Goal: Task Accomplishment & Management: Manage account settings

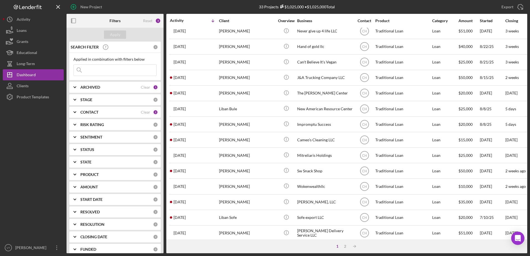
scroll to position [184, 0]
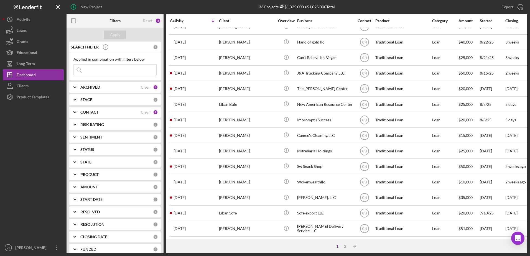
click at [240, 190] on div "[PERSON_NAME]" at bounding box center [246, 197] width 55 height 15
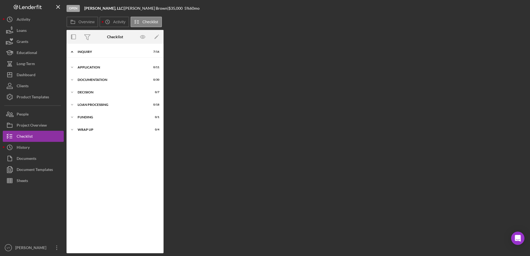
scroll to position [15, 0]
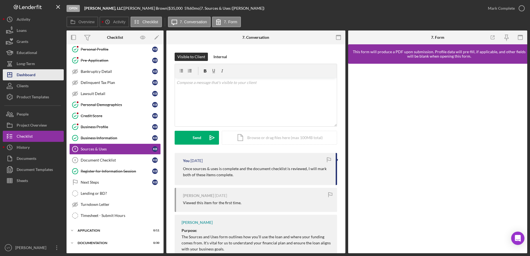
click at [21, 73] on div "Dashboard" at bounding box center [26, 75] width 19 height 12
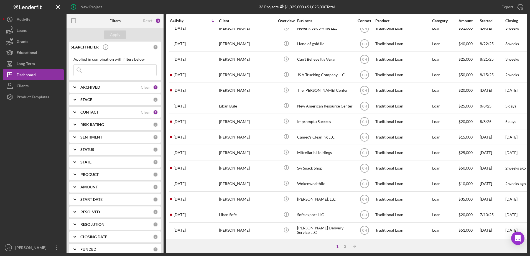
scroll to position [184, 0]
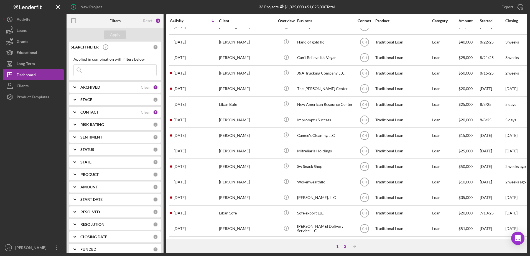
click at [263, 245] on div "2" at bounding box center [345, 246] width 8 height 4
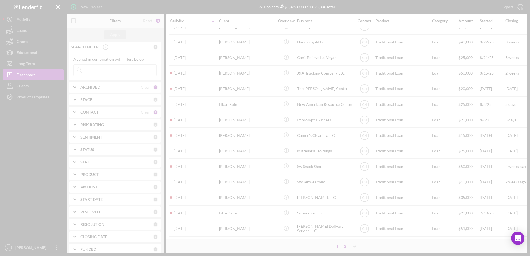
scroll to position [0, 0]
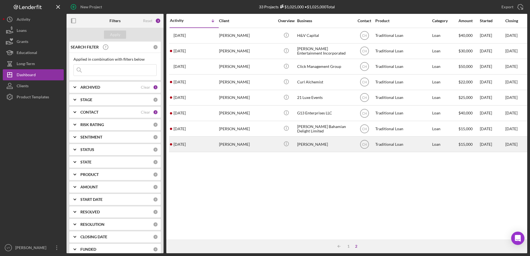
click at [263, 145] on div "[PERSON_NAME]" at bounding box center [324, 144] width 55 height 15
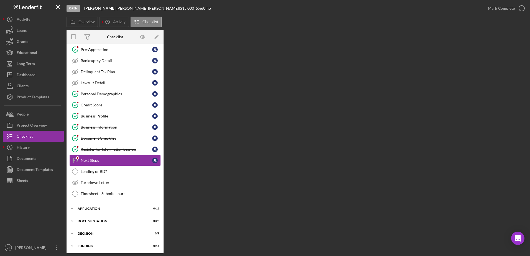
scroll to position [37, 0]
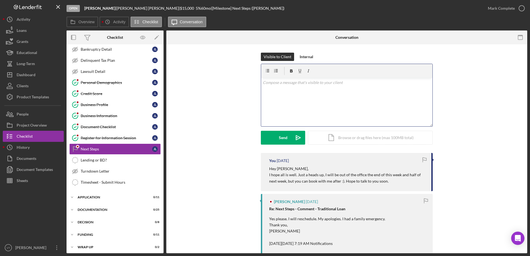
click at [263, 89] on div "v Color teal Color pink Remove color Add row above Add row below Add column bef…" at bounding box center [346, 102] width 171 height 48
click at [263, 91] on div "v Color teal Color pink Remove color Add row above Add row below Add column bef…" at bounding box center [346, 102] width 171 height 48
click at [263, 134] on button "Send Icon/icon-invite-send" at bounding box center [283, 138] width 44 height 14
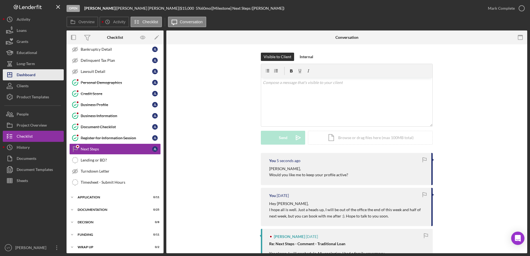
click at [29, 76] on div "Dashboard" at bounding box center [26, 75] width 19 height 12
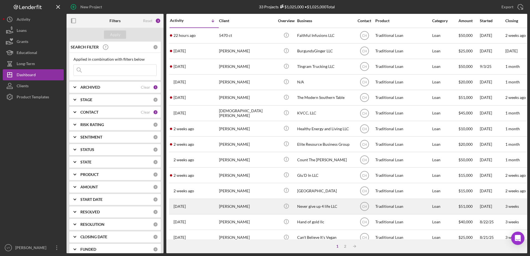
scroll to position [184, 0]
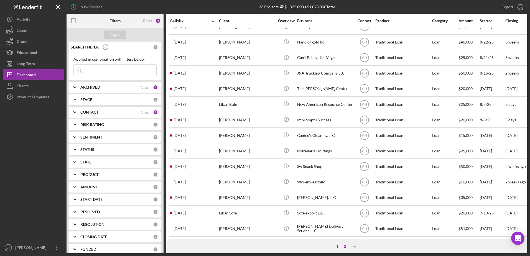
click at [263, 246] on div "2" at bounding box center [345, 246] width 8 height 4
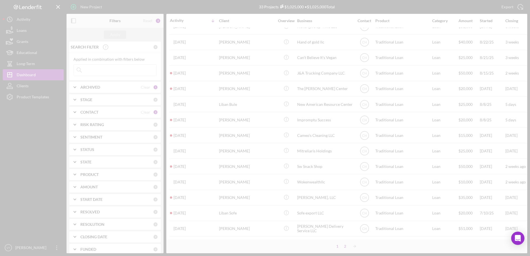
scroll to position [0, 0]
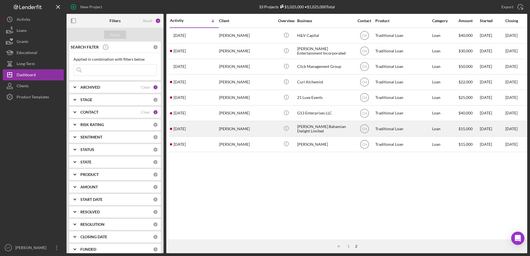
click at [238, 129] on div "[PERSON_NAME]" at bounding box center [246, 128] width 55 height 15
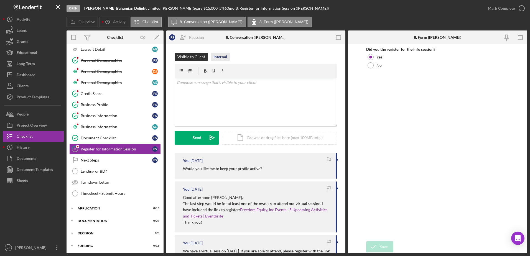
click at [221, 55] on div "Internal" at bounding box center [220, 57] width 14 height 8
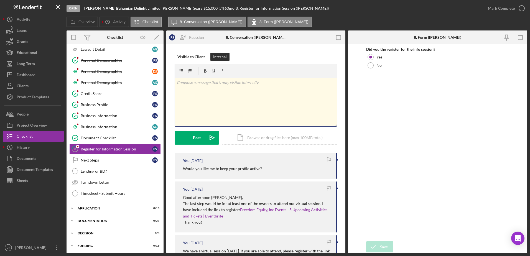
click at [211, 83] on p at bounding box center [255, 83] width 159 height 6
click at [211, 83] on p "Closing" at bounding box center [255, 83] width 159 height 6
click at [194, 142] on div "Post" at bounding box center [197, 138] width 8 height 14
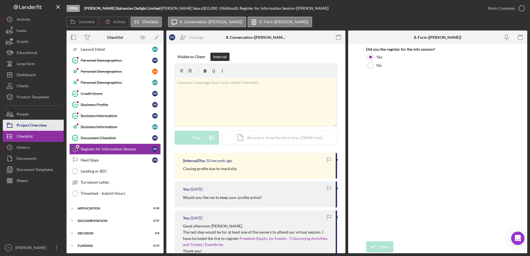
click at [43, 123] on div "Project Overview" at bounding box center [32, 126] width 30 height 12
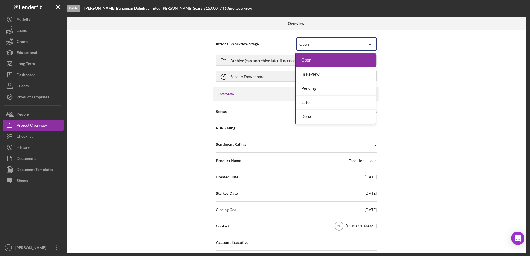
click at [263, 39] on div "Open" at bounding box center [329, 44] width 66 height 13
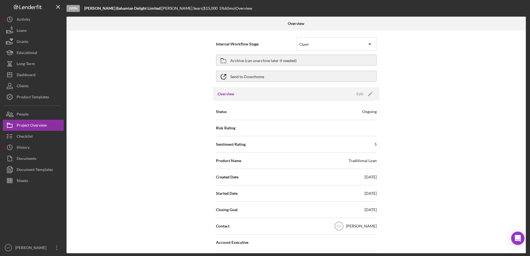
click at [263, 71] on div "Internal Workflow Stage Open Icon/Dropdown Arrow Archive (can unarchive later i…" at bounding box center [295, 141] width 459 height 223
click at [263, 63] on button "Archive (can unarchive later if needed)" at bounding box center [296, 60] width 161 height 11
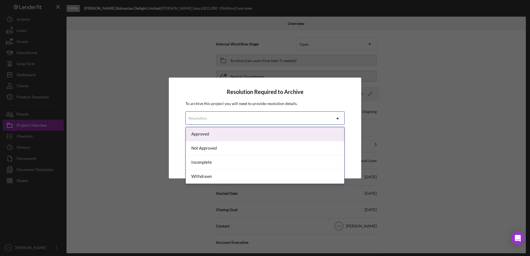
click at [263, 119] on div "Resolution" at bounding box center [258, 118] width 145 height 13
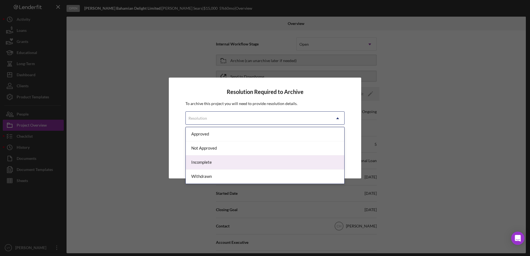
click at [263, 161] on div "Incomplete" at bounding box center [265, 162] width 158 height 14
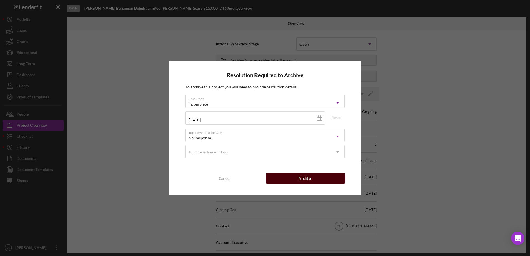
click at [263, 175] on div "Archive" at bounding box center [305, 178] width 14 height 11
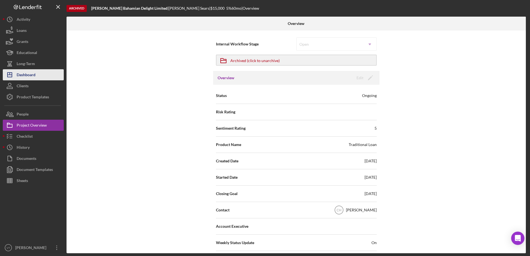
click at [46, 73] on button "Icon/Dashboard Dashboard" at bounding box center [33, 74] width 61 height 11
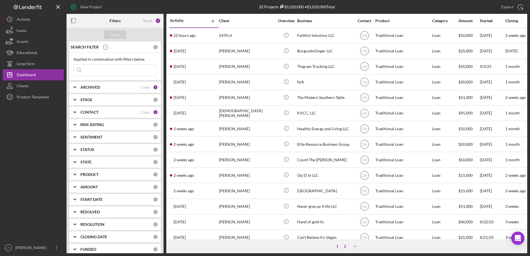
click at [263, 248] on div "2" at bounding box center [345, 246] width 8 height 4
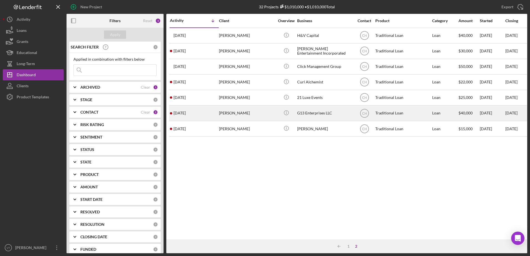
click at [263, 110] on div "G13 Enterprises LLC" at bounding box center [324, 113] width 55 height 15
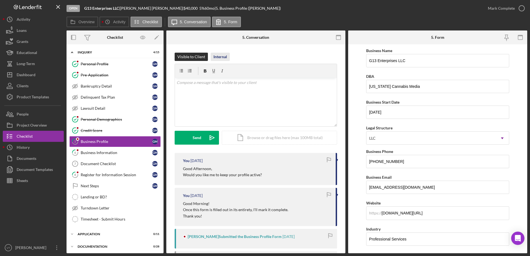
click at [226, 57] on div "Internal" at bounding box center [220, 57] width 14 height 8
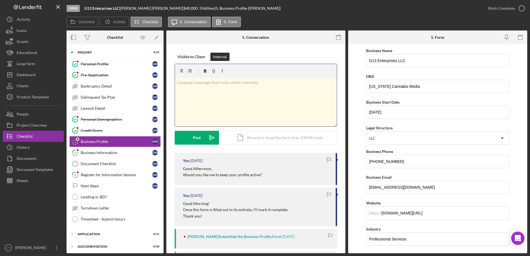
click at [222, 83] on p at bounding box center [255, 83] width 159 height 6
click at [209, 138] on icon "Icon/icon-invite-send" at bounding box center [212, 138] width 14 height 14
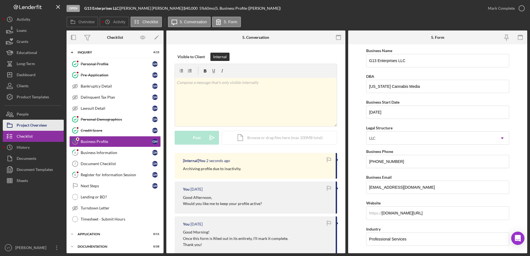
click at [44, 126] on div "Project Overview" at bounding box center [32, 126] width 30 height 12
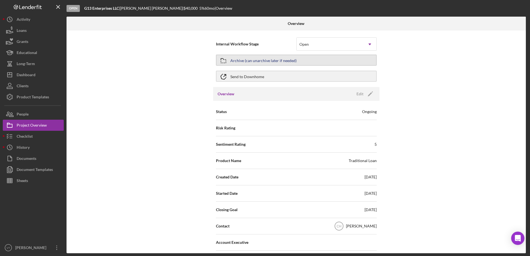
click at [263, 57] on button "Archive (can unarchive later if needed)" at bounding box center [296, 60] width 161 height 11
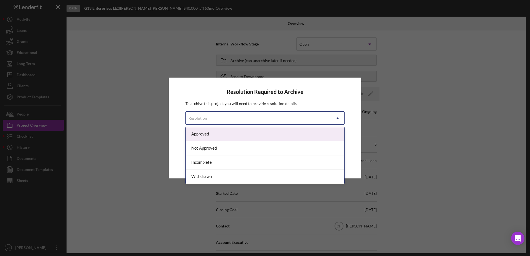
click at [263, 112] on div "Resolution" at bounding box center [258, 118] width 145 height 13
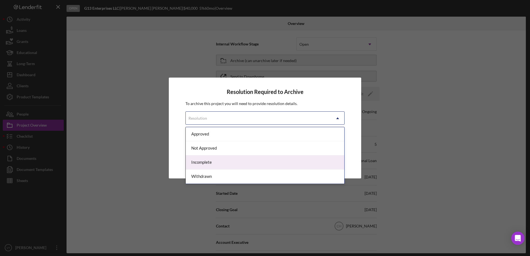
click at [263, 158] on div "Incomplete" at bounding box center [265, 162] width 158 height 14
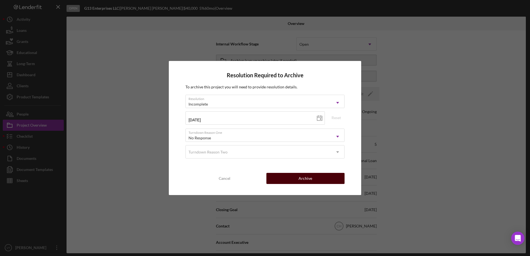
click at [263, 181] on button "Archive" at bounding box center [305, 178] width 78 height 11
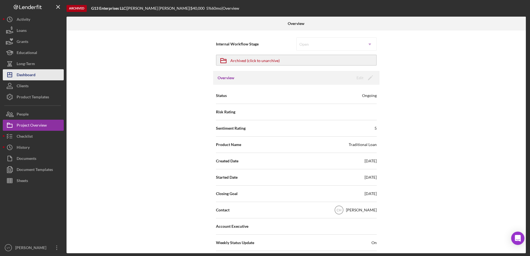
click at [42, 77] on button "Icon/Dashboard Dashboard" at bounding box center [33, 74] width 61 height 11
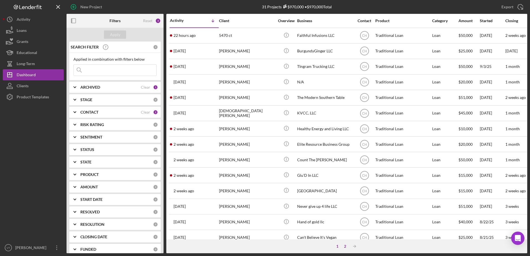
click at [263, 245] on div "2" at bounding box center [345, 246] width 8 height 4
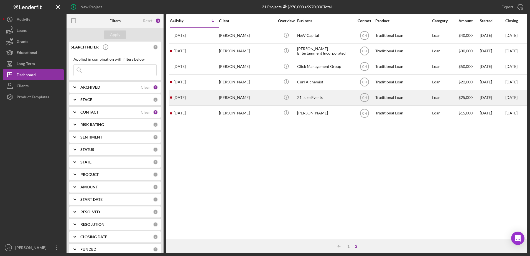
click at [263, 98] on div "21 Luxe Events" at bounding box center [324, 97] width 55 height 15
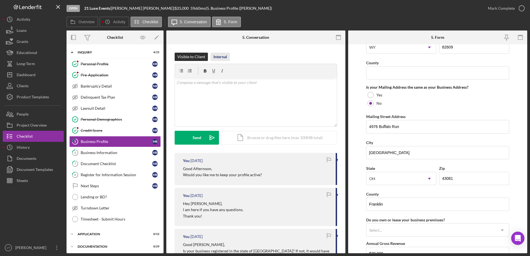
click at [216, 59] on div "Internal" at bounding box center [220, 57] width 14 height 8
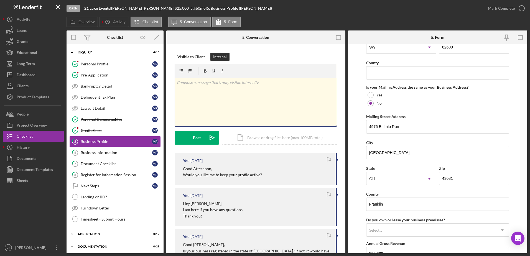
click at [216, 94] on div "v Color teal Color pink Remove color Add row above Add row below Add column bef…" at bounding box center [256, 102] width 162 height 48
click at [49, 122] on button "Project Overview" at bounding box center [33, 125] width 61 height 11
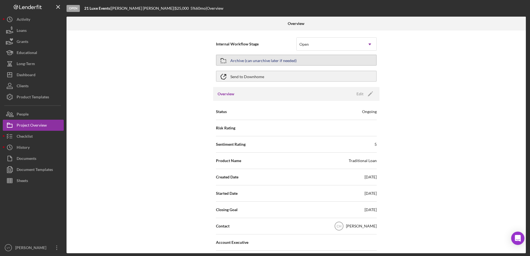
click at [257, 62] on div "Archive (can unarchive later if needed)" at bounding box center [263, 60] width 66 height 10
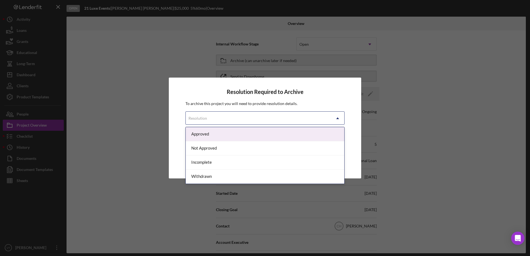
click at [258, 119] on div "Resolution" at bounding box center [258, 118] width 145 height 13
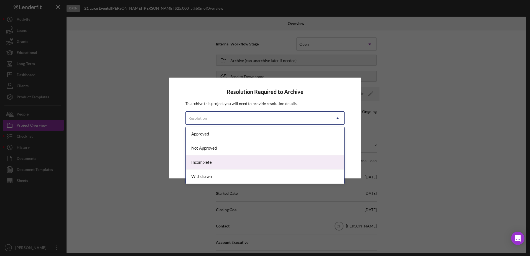
click at [250, 165] on div "Incomplete" at bounding box center [265, 162] width 158 height 14
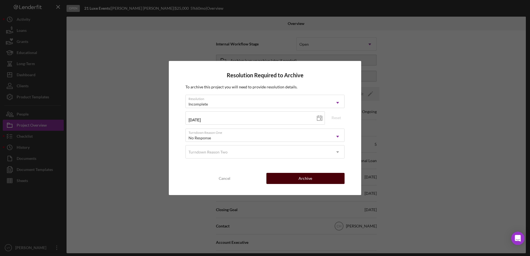
click at [263, 182] on button "Archive" at bounding box center [305, 178] width 78 height 11
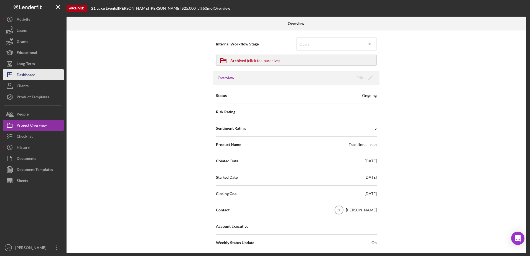
click at [42, 78] on button "Icon/Dashboard Dashboard" at bounding box center [33, 74] width 61 height 11
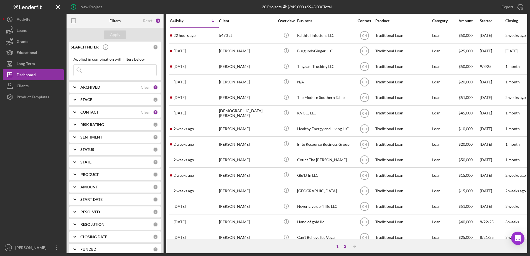
click at [263, 247] on div "2" at bounding box center [345, 246] width 8 height 4
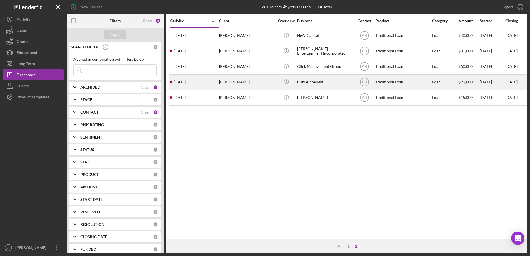
click at [222, 85] on div "[PERSON_NAME]" at bounding box center [246, 82] width 55 height 15
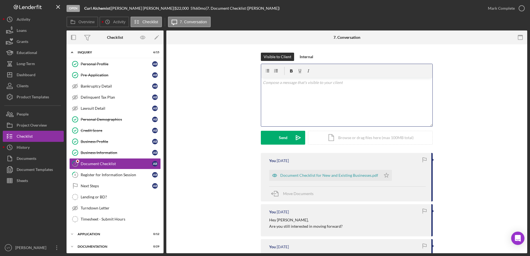
click at [263, 119] on div "v Color teal Color pink Remove color Add row above Add row below Add column bef…" at bounding box center [346, 102] width 171 height 48
click at [263, 56] on div "Internal" at bounding box center [307, 57] width 14 height 8
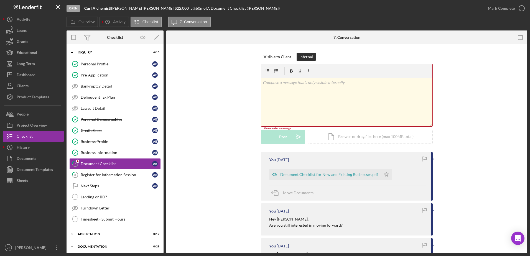
click at [263, 86] on div "v Color teal Color pink Remove color Add row above Add row below Add column bef…" at bounding box center [346, 102] width 171 height 48
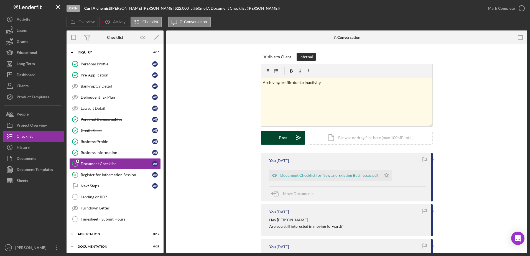
click at [263, 139] on icon "Icon/icon-invite-send" at bounding box center [298, 138] width 14 height 14
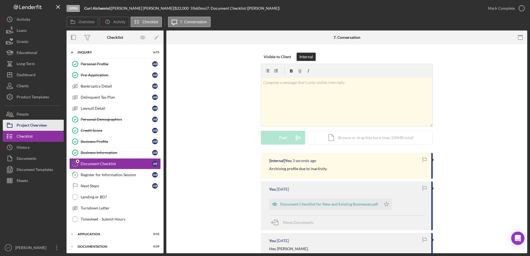
click at [45, 127] on div "Project Overview" at bounding box center [32, 126] width 30 height 12
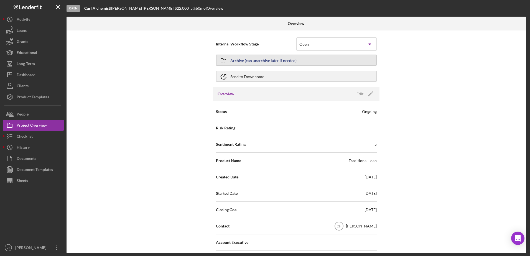
click at [263, 63] on div "Archive (can unarchive later if needed)" at bounding box center [263, 60] width 66 height 10
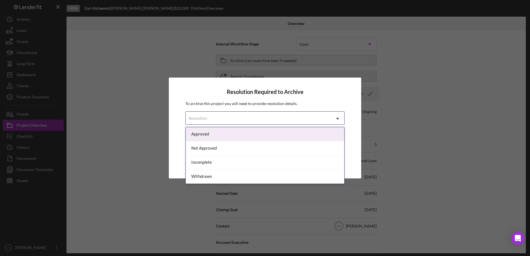
click at [263, 112] on div "Resolution" at bounding box center [258, 118] width 145 height 13
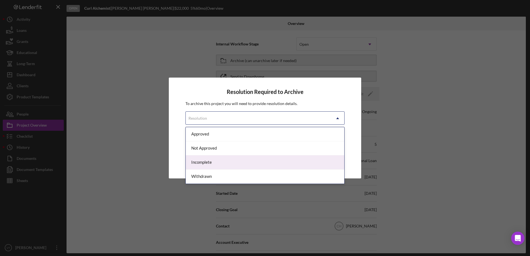
click at [254, 160] on div "Incomplete" at bounding box center [265, 162] width 158 height 14
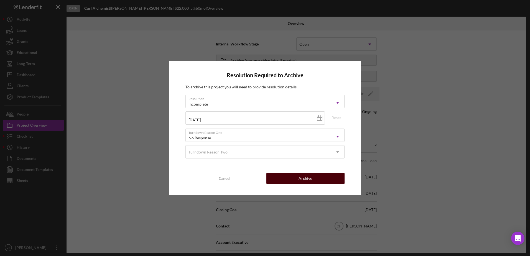
click at [263, 178] on button "Archive" at bounding box center [305, 178] width 78 height 11
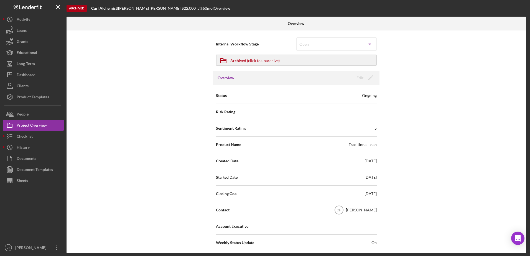
click at [161, 135] on div "Internal Workflow Stage Open Icon/Dropdown Arrow Icon/Archived Archived (click …" at bounding box center [295, 141] width 459 height 223
click at [26, 74] on div "Dashboard" at bounding box center [26, 75] width 19 height 12
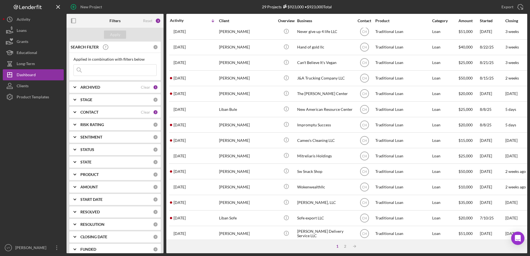
scroll to position [184, 0]
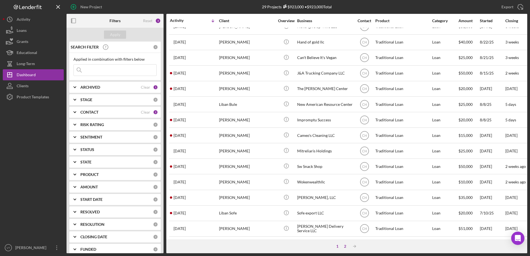
click at [263, 247] on div "2" at bounding box center [345, 246] width 8 height 4
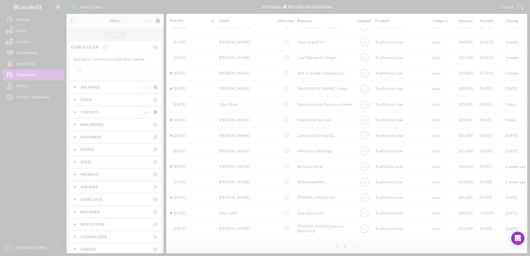
scroll to position [0, 0]
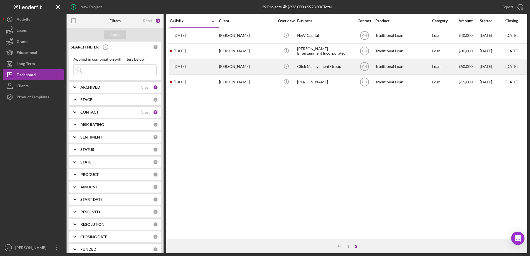
click at [263, 70] on div "Click Management Group" at bounding box center [324, 66] width 55 height 15
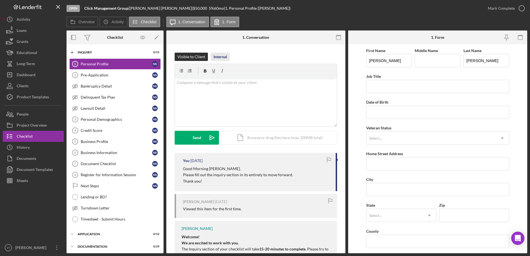
click at [226, 57] on div "Internal" at bounding box center [220, 57] width 14 height 8
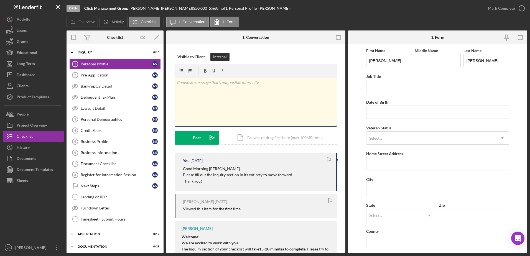
click at [215, 82] on p at bounding box center [255, 83] width 159 height 6
click at [208, 135] on icon "Icon/icon-invite-send" at bounding box center [212, 138] width 14 height 14
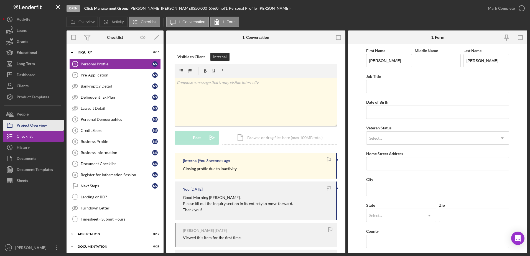
click at [53, 123] on button "Project Overview" at bounding box center [33, 125] width 61 height 11
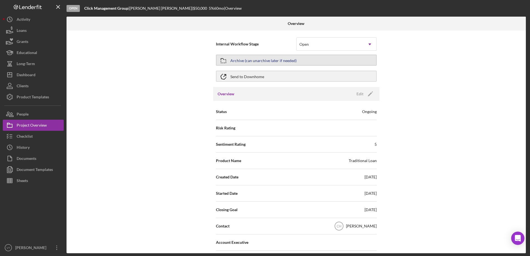
click at [263, 60] on div "Archive (can unarchive later if needed)" at bounding box center [263, 60] width 66 height 10
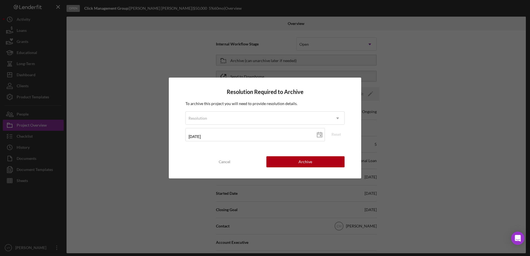
click at [263, 104] on p "To archive this project you will need to provide resolution details." at bounding box center [264, 104] width 159 height 6
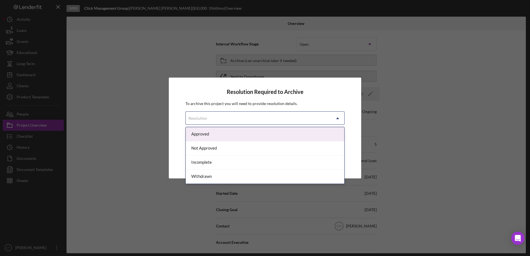
click at [263, 114] on div "Resolution" at bounding box center [258, 118] width 145 height 13
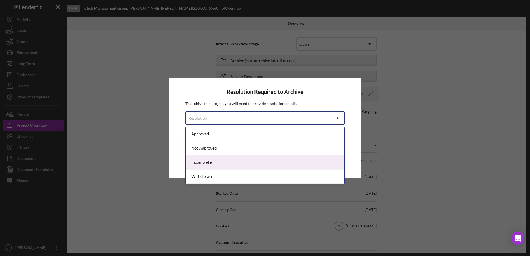
click at [263, 164] on div "Incomplete" at bounding box center [265, 162] width 158 height 14
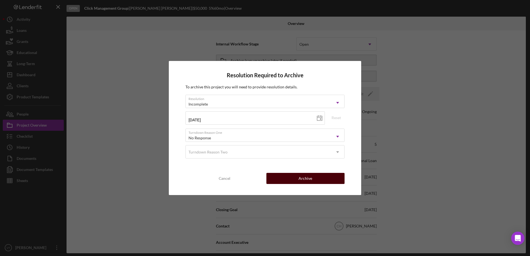
click at [263, 180] on div "Archive" at bounding box center [305, 178] width 14 height 11
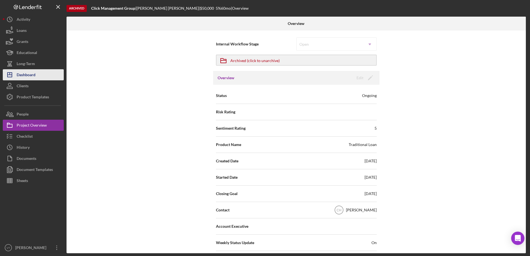
click at [34, 76] on div "Dashboard" at bounding box center [26, 75] width 19 height 12
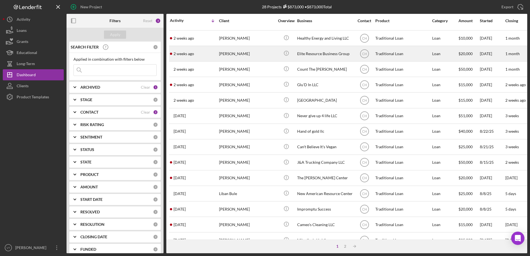
scroll to position [184, 0]
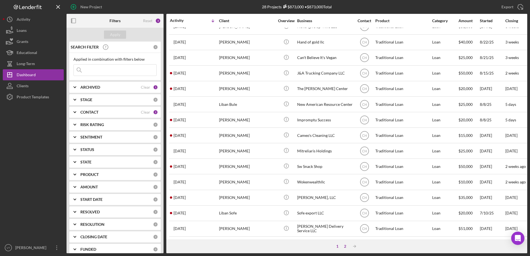
click at [263, 244] on div "2" at bounding box center [345, 246] width 8 height 4
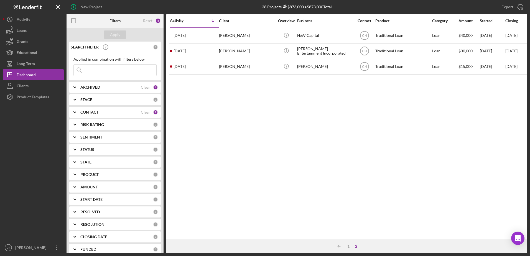
scroll to position [0, 0]
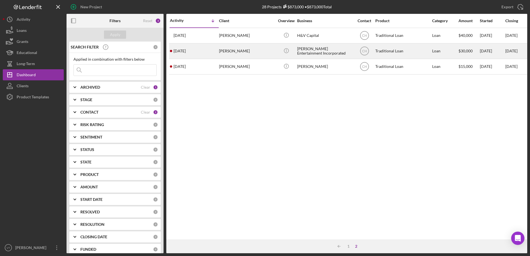
click at [263, 50] on div "[PERSON_NAME] Entertainment Incorporated" at bounding box center [324, 51] width 55 height 15
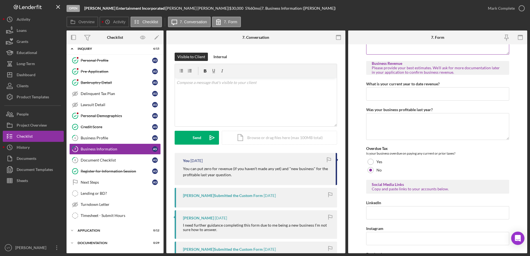
scroll to position [209, 0]
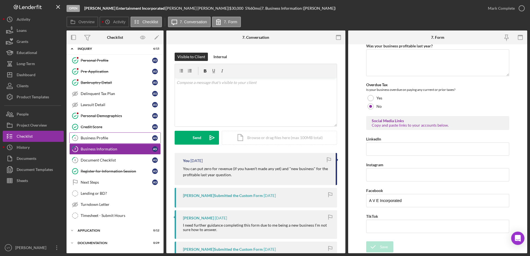
click at [113, 137] on div "Business Profile" at bounding box center [116, 138] width 71 height 4
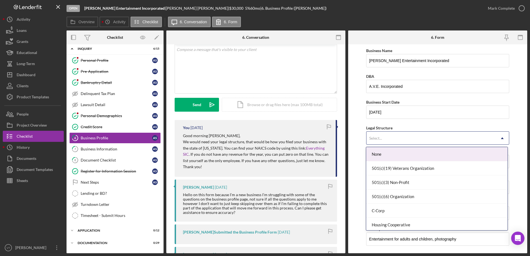
click at [263, 142] on div "Select..." at bounding box center [430, 138] width 129 height 13
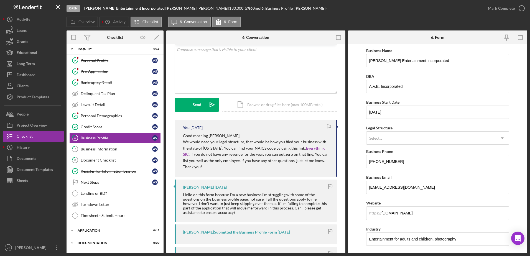
click at [263, 125] on div "Legal Structure Select... Icon/Dropdown Arrow" at bounding box center [437, 134] width 143 height 20
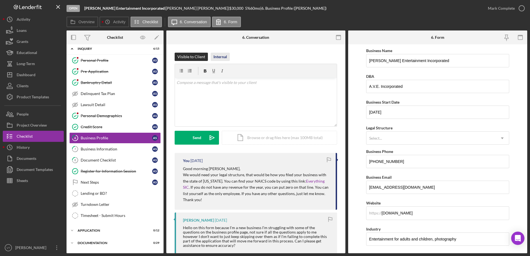
click at [223, 59] on div "Internal" at bounding box center [220, 57] width 14 height 8
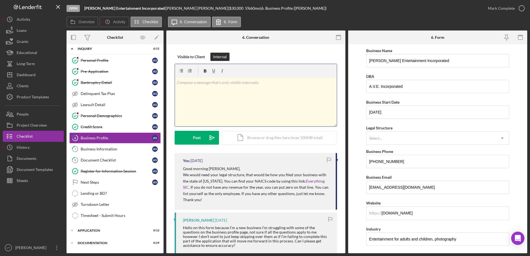
click at [225, 85] on p at bounding box center [255, 83] width 159 height 6
click at [206, 135] on icon "Icon/icon-invite-send" at bounding box center [212, 138] width 14 height 14
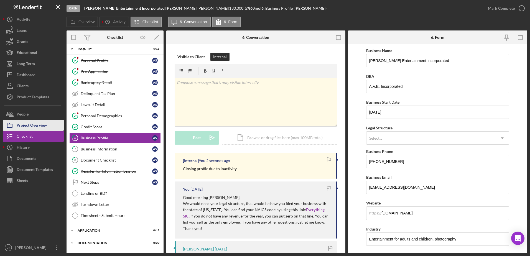
click at [60, 122] on button "Project Overview" at bounding box center [33, 125] width 61 height 11
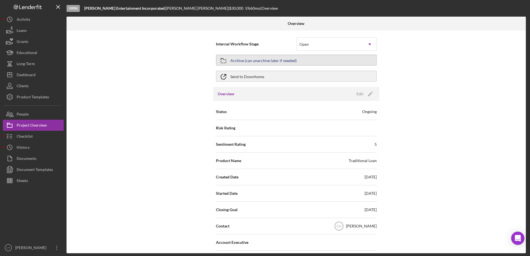
click at [263, 61] on div "Archive (can unarchive later if needed)" at bounding box center [263, 60] width 66 height 10
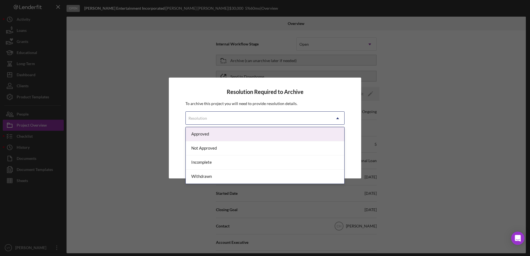
click at [263, 121] on div "Resolution" at bounding box center [258, 118] width 145 height 13
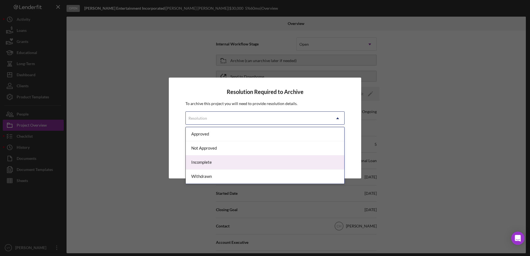
click at [263, 159] on div "Incomplete" at bounding box center [265, 162] width 158 height 14
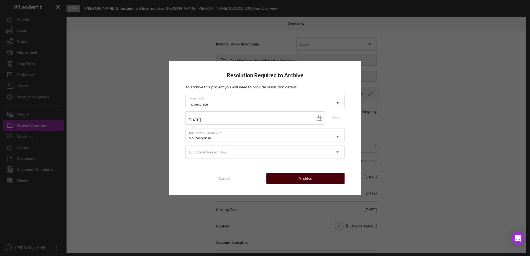
click at [263, 176] on button "Archive" at bounding box center [305, 178] width 78 height 11
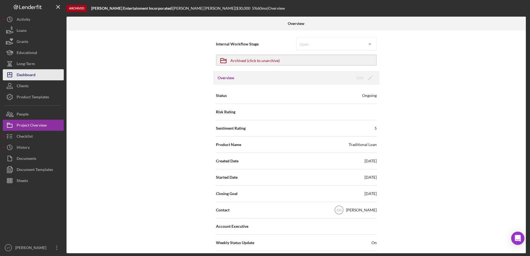
click at [33, 76] on div "Dashboard" at bounding box center [26, 75] width 19 height 12
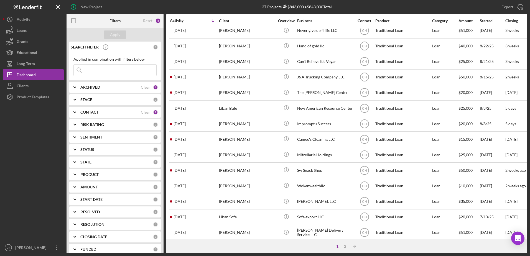
scroll to position [184, 0]
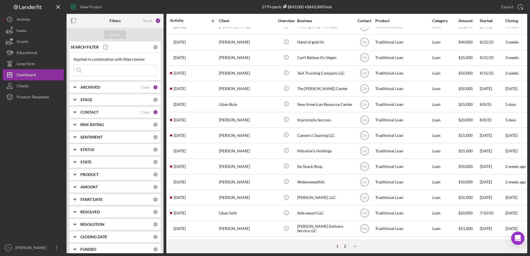
click at [263, 247] on div "2" at bounding box center [345, 246] width 8 height 4
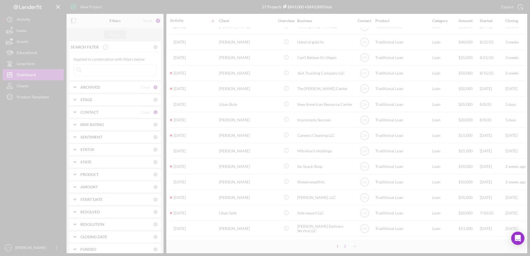
scroll to position [0, 0]
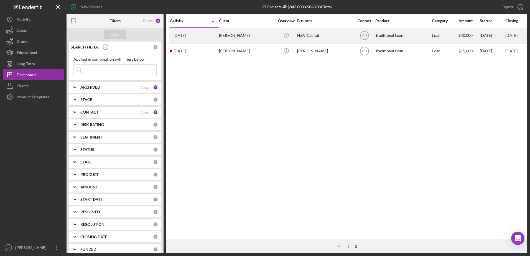
click at [263, 36] on div "H&V Capital" at bounding box center [324, 35] width 55 height 15
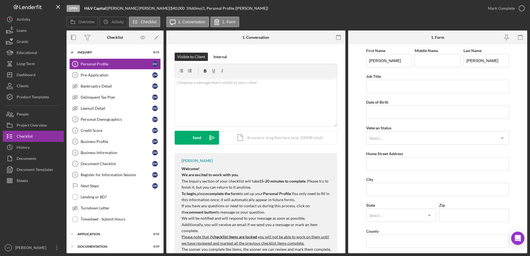
scroll to position [30, 0]
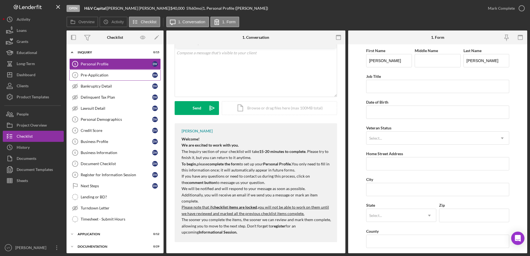
drag, startPoint x: 139, startPoint y: 81, endPoint x: 137, endPoint y: 72, distance: 8.9
click at [137, 72] on div "Personal Profile 1 Personal Profile D V Pre-Application 2 Pre-Application D V B…" at bounding box center [114, 142] width 97 height 169
click at [137, 72] on link "Pre-Application 2 Pre-Application D V" at bounding box center [114, 75] width 91 height 11
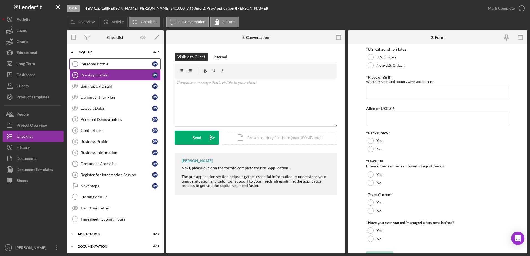
click at [137, 65] on div "Personal Profile" at bounding box center [116, 64] width 71 height 4
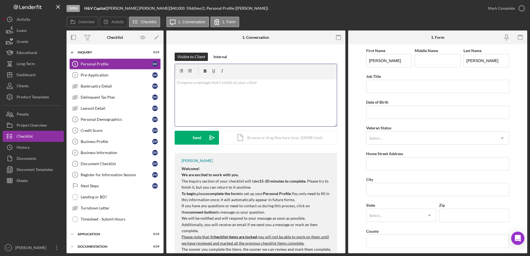
click at [216, 92] on div "v Color teal Color pink Remove color Add row above Add row below Add column bef…" at bounding box center [256, 102] width 162 height 48
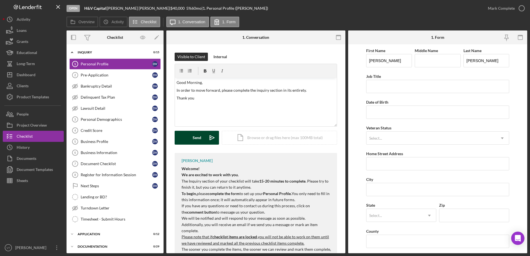
click at [187, 135] on button "Send Icon/icon-invite-send" at bounding box center [197, 138] width 44 height 14
